Goal: Find contact information: Find contact information

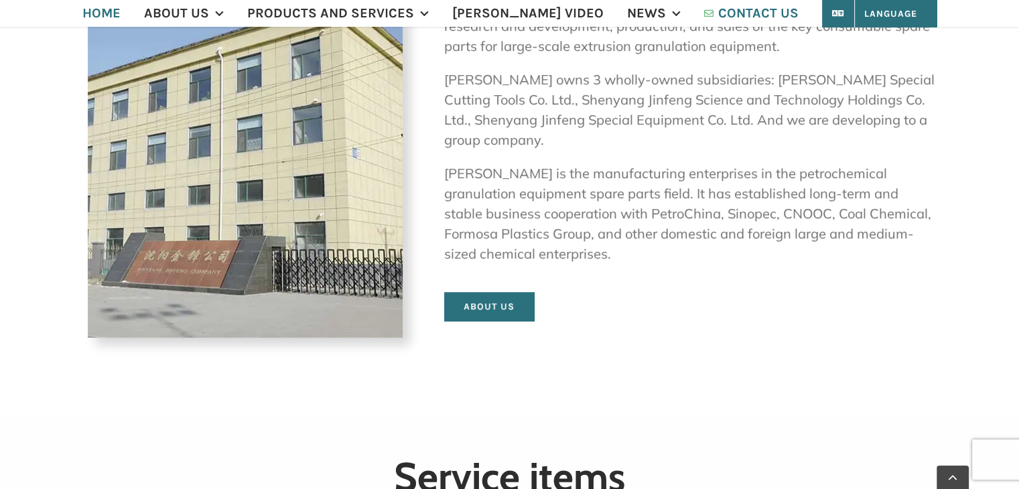
scroll to position [648, 0]
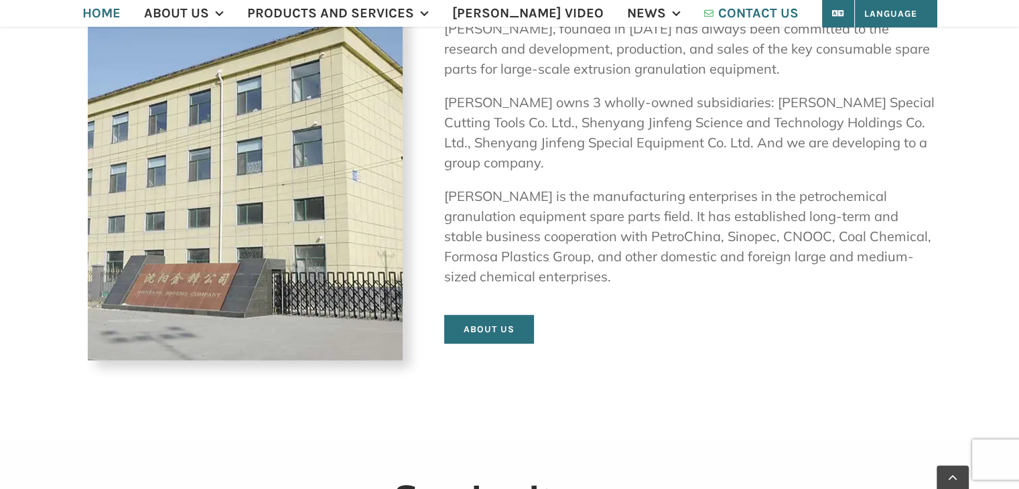
click at [735, 15] on span "CONTACT US" at bounding box center [759, 13] width 80 height 13
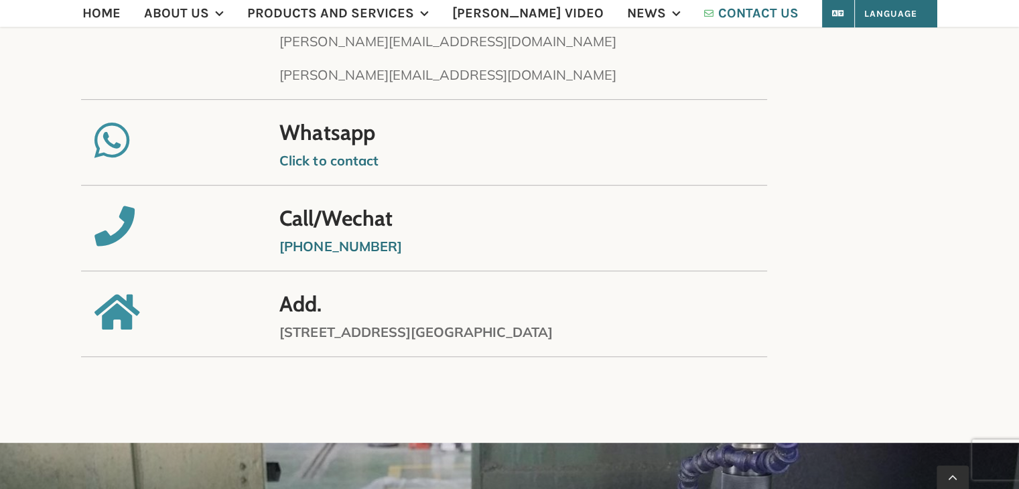
scroll to position [536, 0]
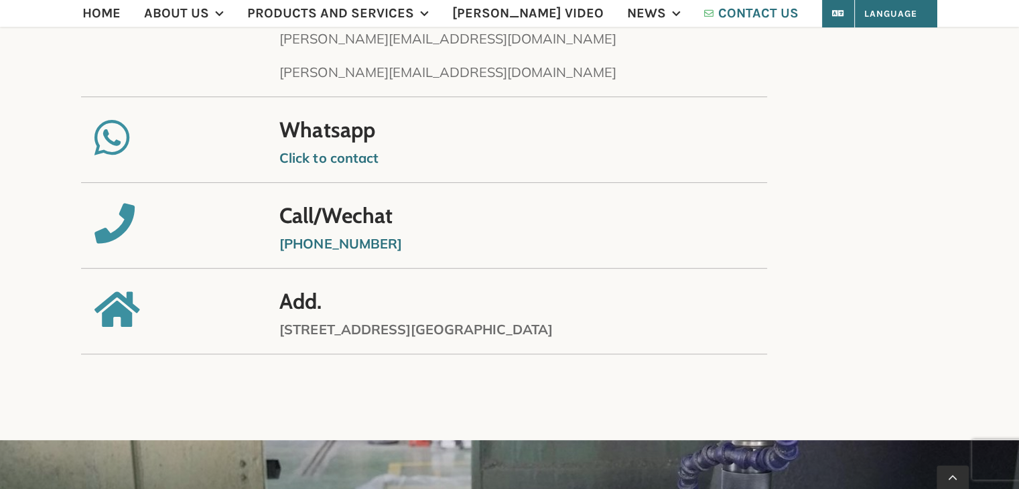
drag, startPoint x: 422, startPoint y: 234, endPoint x: 308, endPoint y: 245, distance: 114.5
click at [308, 245] on p "+86 18540050228" at bounding box center [602, 244] width 645 height 20
copy strong "18540050228"
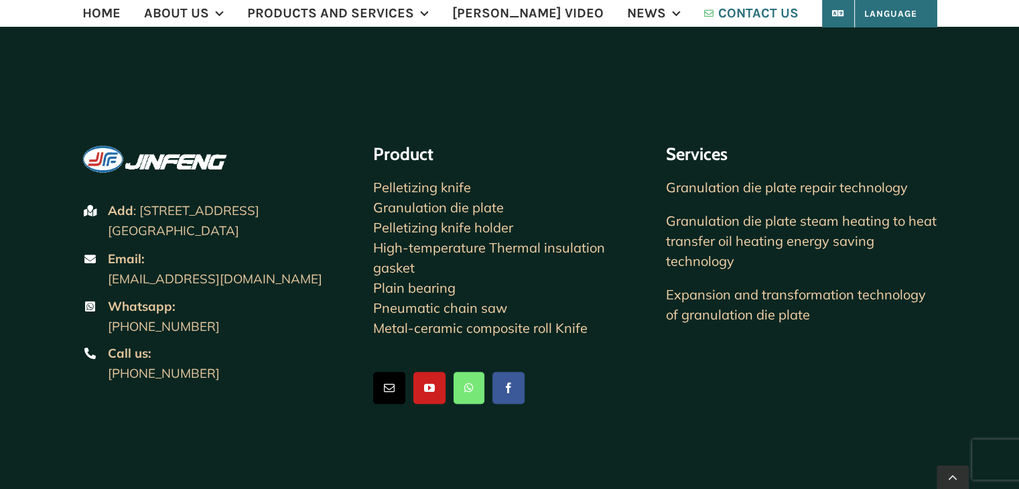
scroll to position [1274, 0]
